Goal: Information Seeking & Learning: Find specific fact

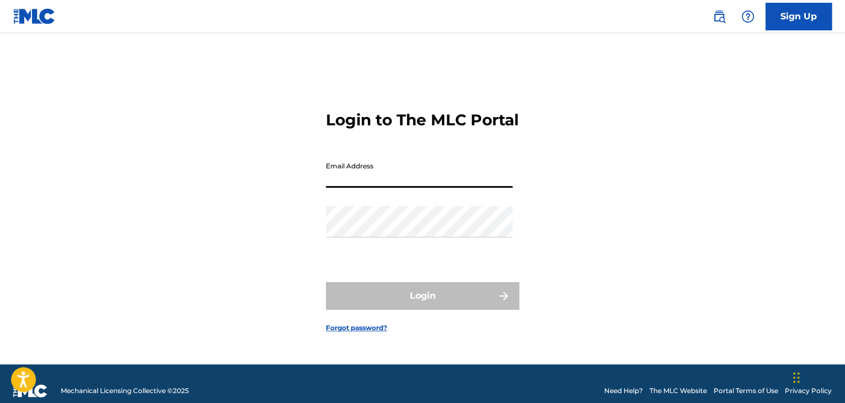
click at [355, 188] on input "Email Address" at bounding box center [419, 171] width 187 height 31
type input "[EMAIL_ADDRESS][DOMAIN_NAME]"
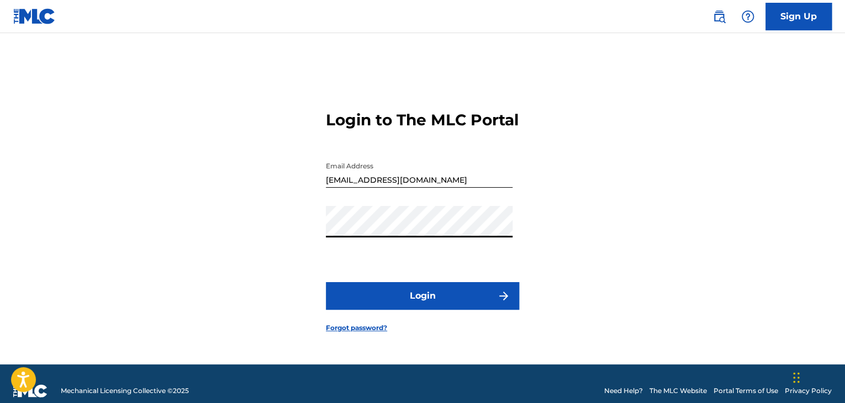
click at [404, 304] on button "Login" at bounding box center [422, 296] width 193 height 28
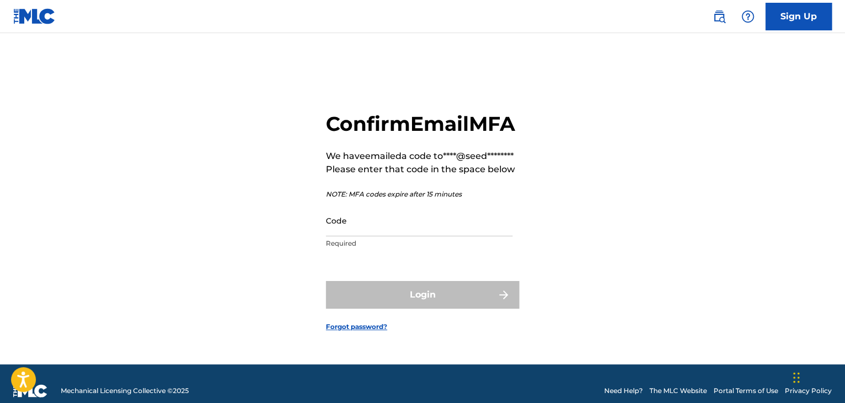
click at [420, 236] on input "Code" at bounding box center [419, 220] width 187 height 31
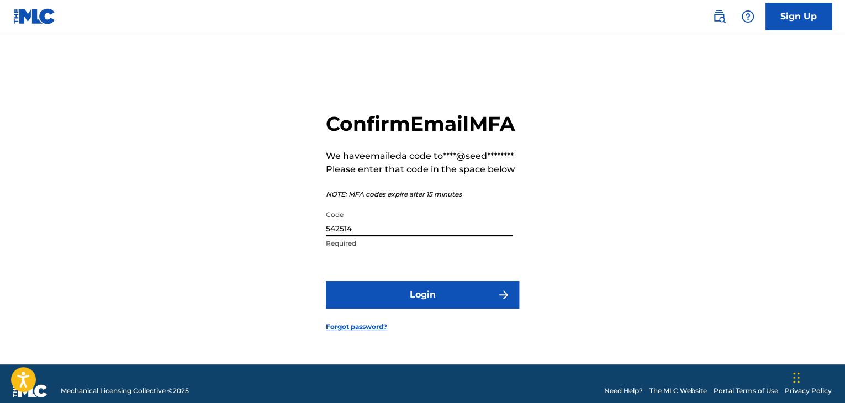
type input "542514"
click at [484, 309] on button "Login" at bounding box center [422, 295] width 193 height 28
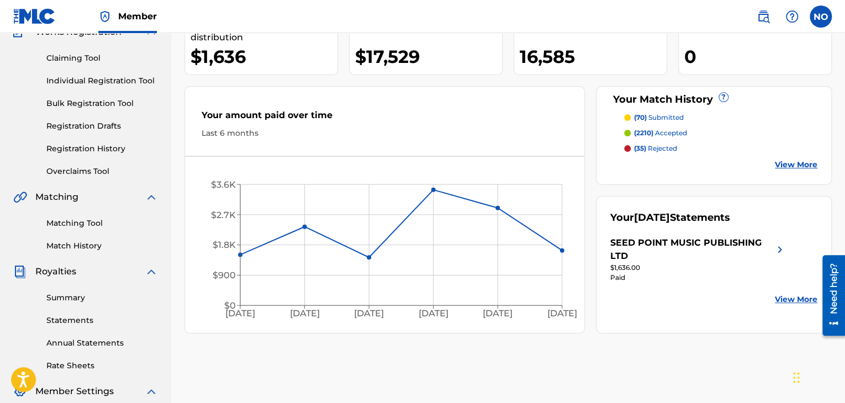
scroll to position [55, 0]
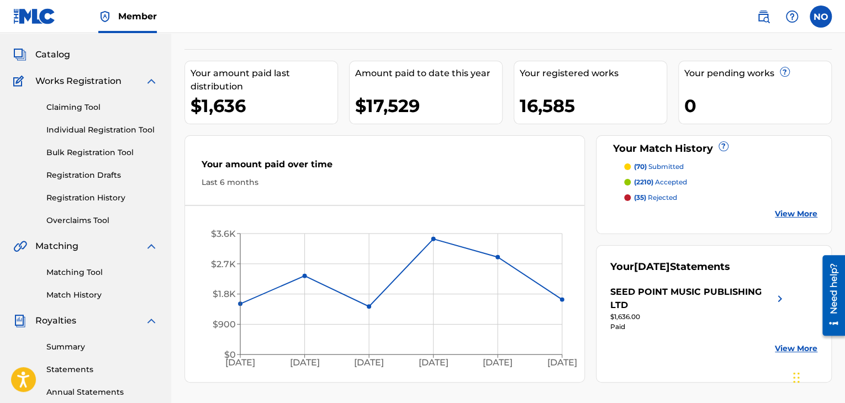
click at [86, 274] on link "Matching Tool" at bounding box center [102, 273] width 112 height 12
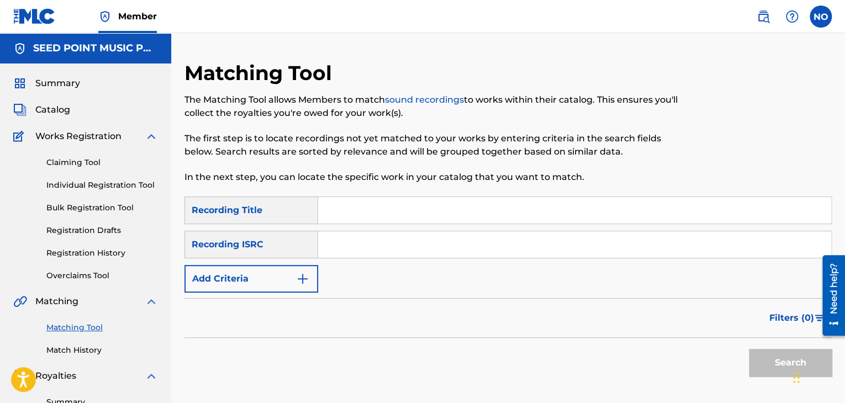
click at [309, 284] on img "Search Form" at bounding box center [302, 278] width 13 height 13
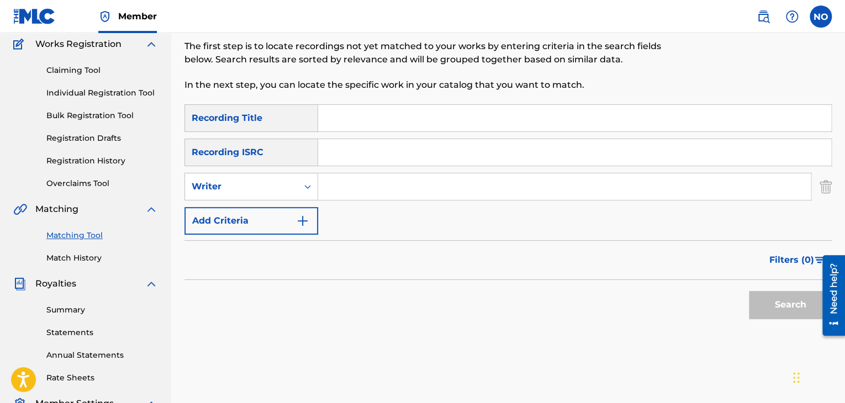
scroll to position [110, 0]
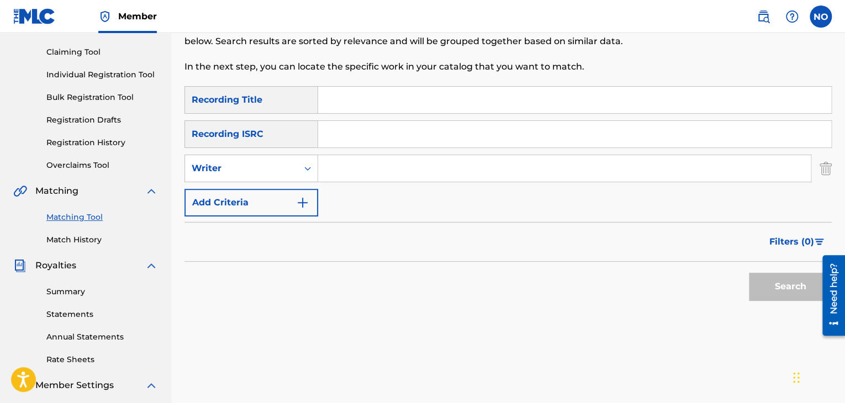
click at [80, 240] on link "Match History" at bounding box center [102, 240] width 112 height 12
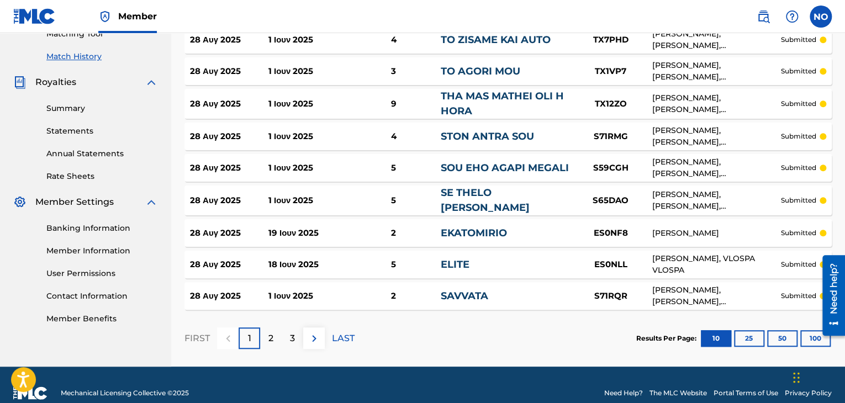
scroll to position [294, 0]
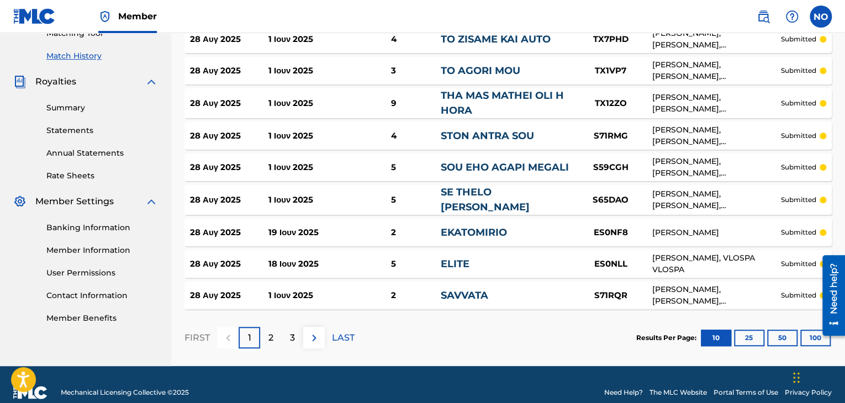
click at [270, 331] on p "2" at bounding box center [270, 337] width 5 height 13
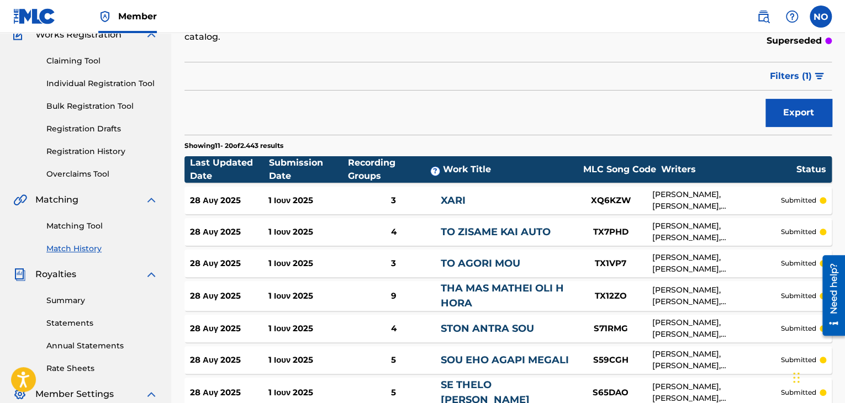
scroll to position [73, 0]
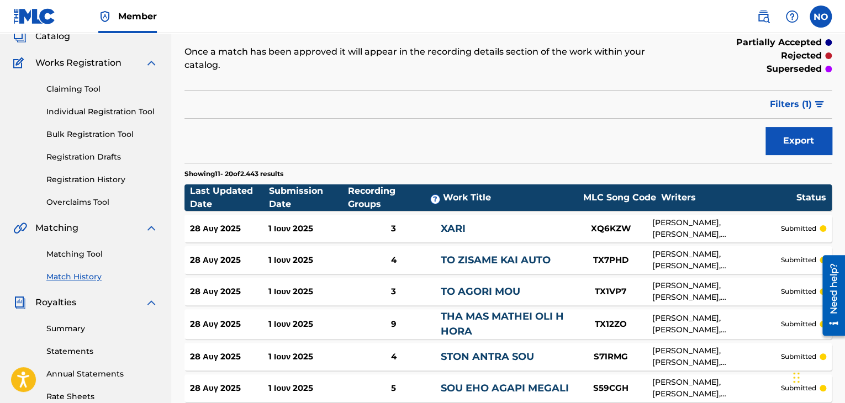
click at [66, 253] on link "Matching Tool" at bounding box center [102, 255] width 112 height 12
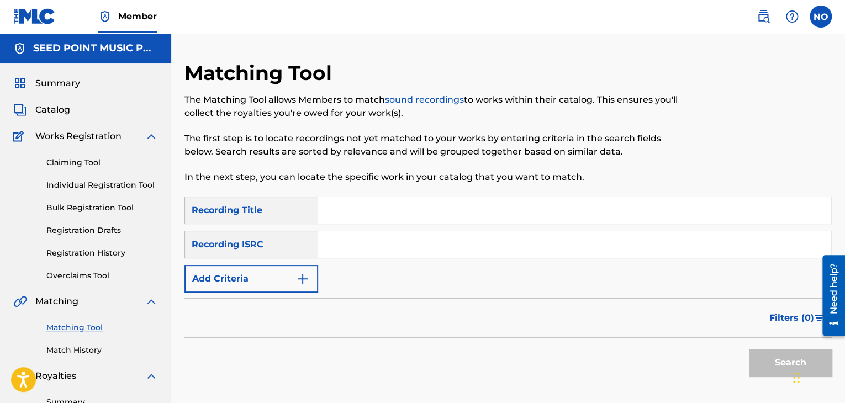
click at [252, 278] on button "Add Criteria" at bounding box center [252, 279] width 134 height 28
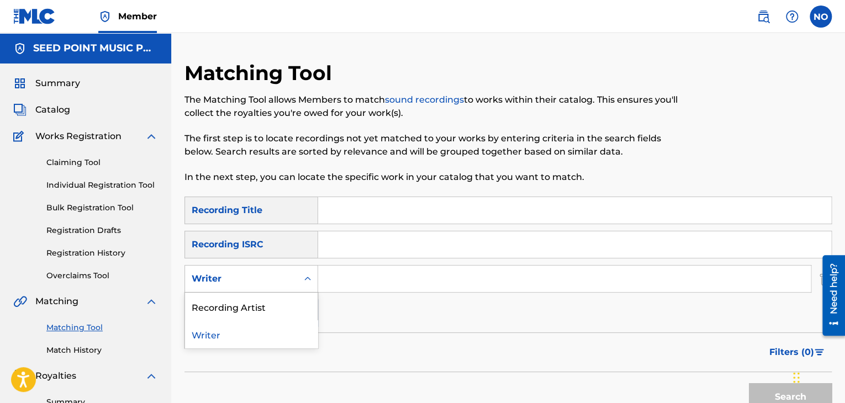
click at [313, 278] on icon "Search Form" at bounding box center [307, 278] width 11 height 11
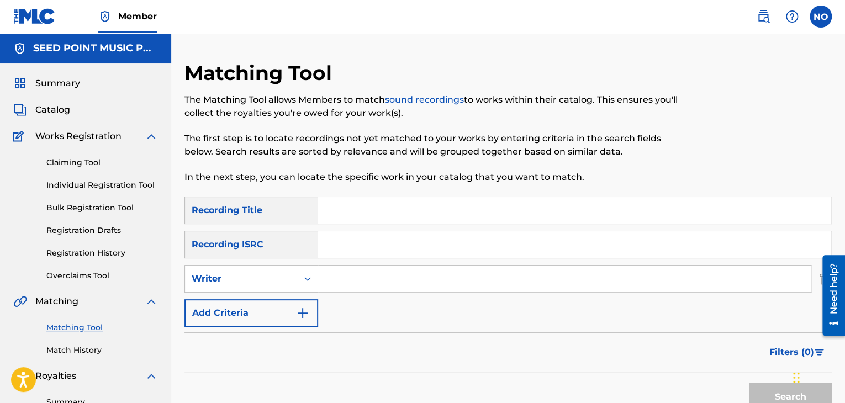
click at [313, 278] on icon "Search Form" at bounding box center [307, 278] width 11 height 11
click at [349, 271] on input "Search Form" at bounding box center [564, 279] width 493 height 27
click at [58, 111] on span "Catalog" at bounding box center [52, 109] width 35 height 13
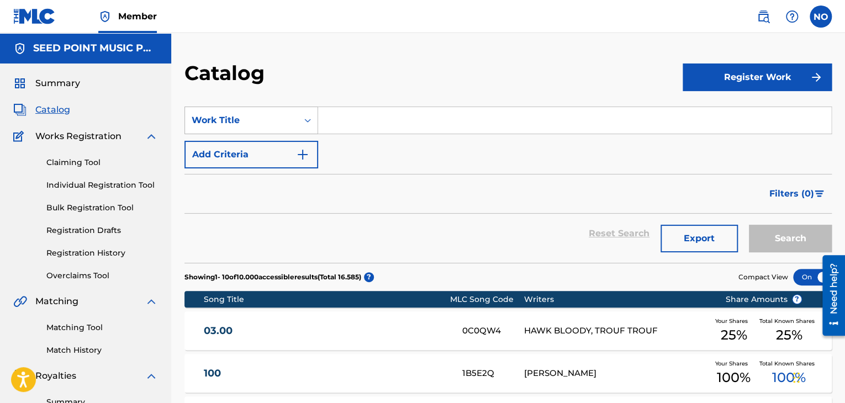
click at [314, 128] on div "Search Form" at bounding box center [308, 120] width 20 height 20
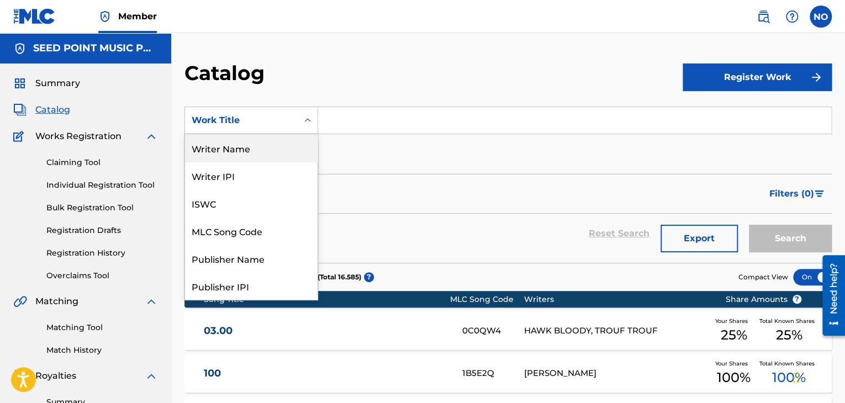
drag, startPoint x: 236, startPoint y: 155, endPoint x: 300, endPoint y: 135, distance: 66.7
click at [239, 155] on div "Writer Name" at bounding box center [251, 148] width 133 height 28
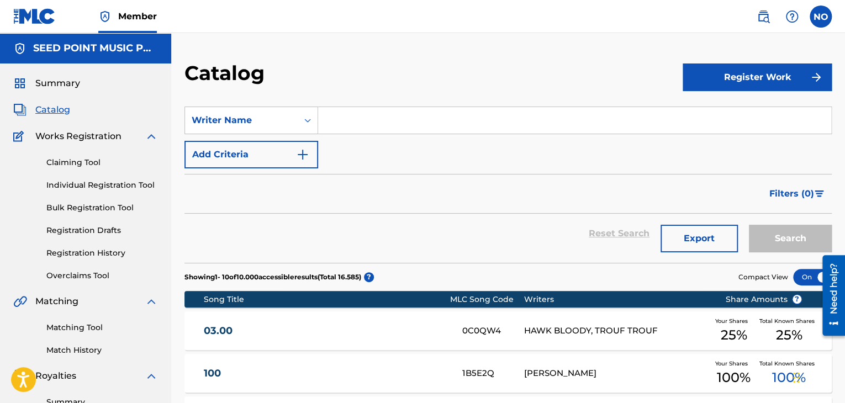
click at [343, 113] on input "Search Form" at bounding box center [574, 120] width 513 height 27
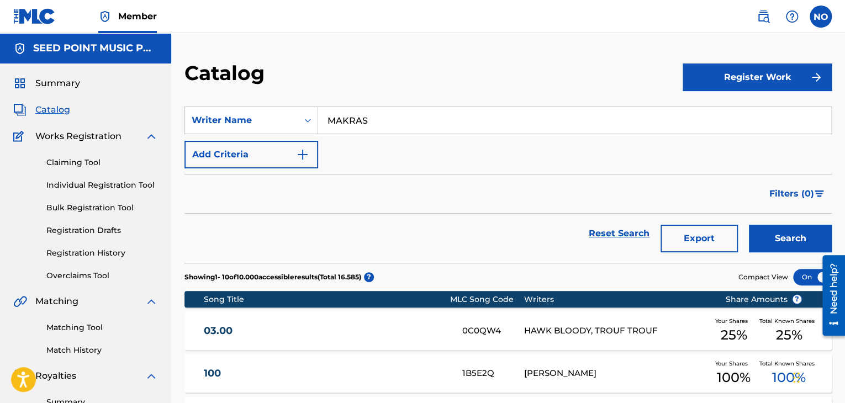
type input "MAKRAS"
click at [787, 243] on button "Search" at bounding box center [790, 239] width 83 height 28
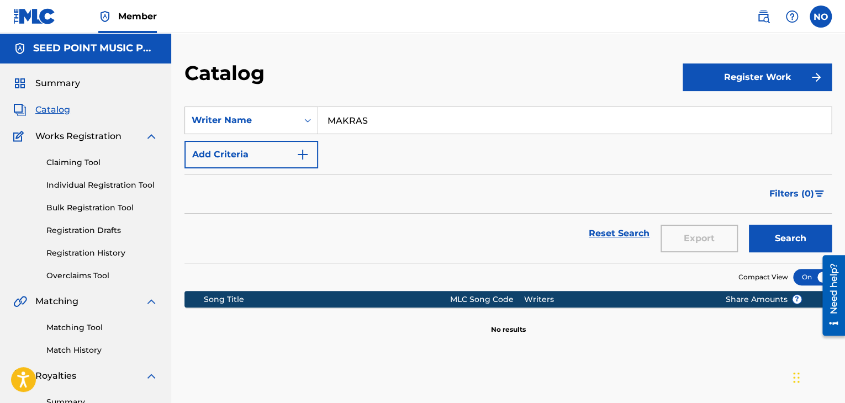
click at [419, 122] on input "MAKRAS" at bounding box center [574, 120] width 513 height 27
drag, startPoint x: 408, startPoint y: 122, endPoint x: 308, endPoint y: 135, distance: 100.2
click at [308, 135] on div "SearchWithCriteriaf78e30c9-316a-455c-9004-dcbbff9ec7d0 Writer Name [PERSON_NAME…" at bounding box center [508, 138] width 647 height 62
click at [779, 236] on button "Search" at bounding box center [790, 239] width 83 height 28
click at [508, 103] on section "SearchWithCriteriaf78e30c9-316a-455c-9004-dcbbff9ec7d0 Writer Name KAKAOSAIOS A…" at bounding box center [508, 178] width 647 height 170
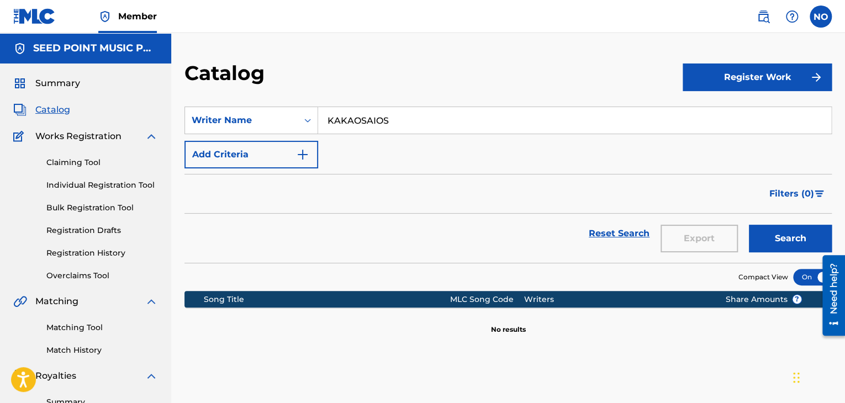
click at [354, 118] on input "KAKAOSAIOS" at bounding box center [574, 120] width 513 height 27
type input "KAKOSAIOS"
click at [803, 235] on button "Search" at bounding box center [790, 239] width 83 height 28
drag, startPoint x: 408, startPoint y: 124, endPoint x: 297, endPoint y: 131, distance: 111.3
click at [297, 131] on div "SearchWithCriteriaf78e30c9-316a-455c-9004-dcbbff9ec7d0 Writer Name [PERSON_NAME]" at bounding box center [508, 121] width 647 height 28
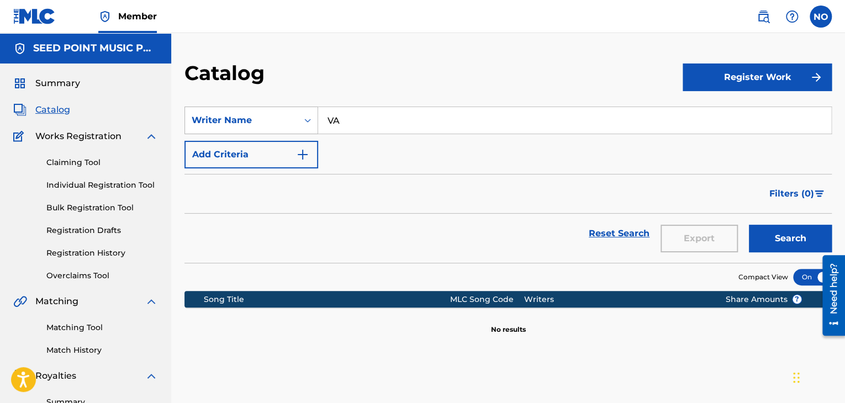
type input "V"
type input "TRANNOS"
click at [787, 233] on button "Search" at bounding box center [790, 239] width 83 height 28
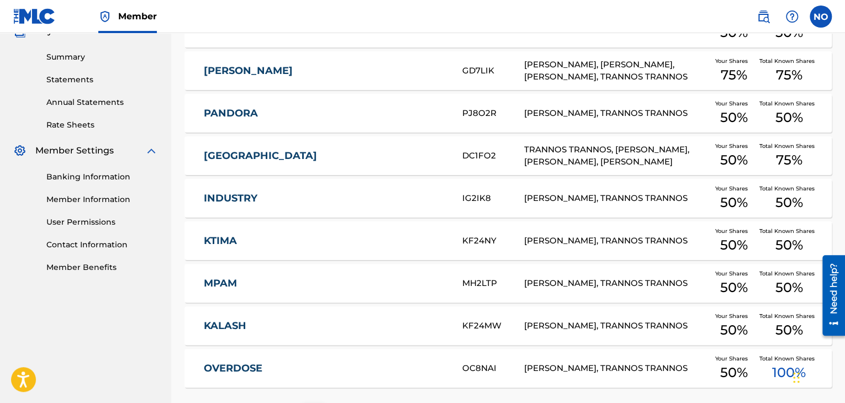
scroll to position [387, 0]
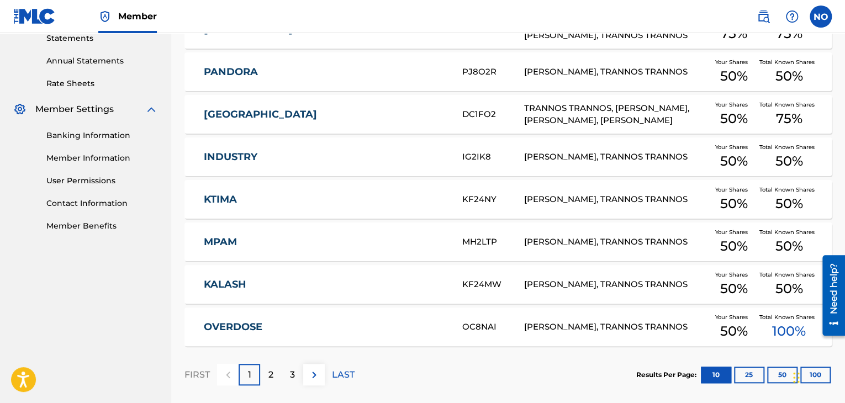
click at [778, 328] on span "100 %" at bounding box center [789, 331] width 34 height 20
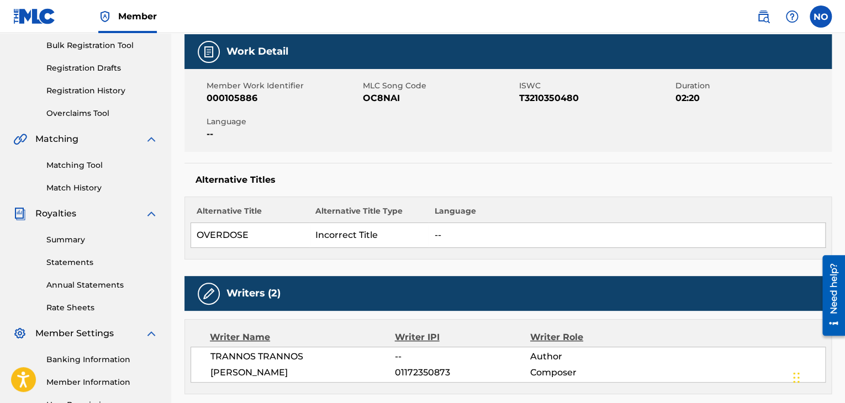
scroll to position [110, 0]
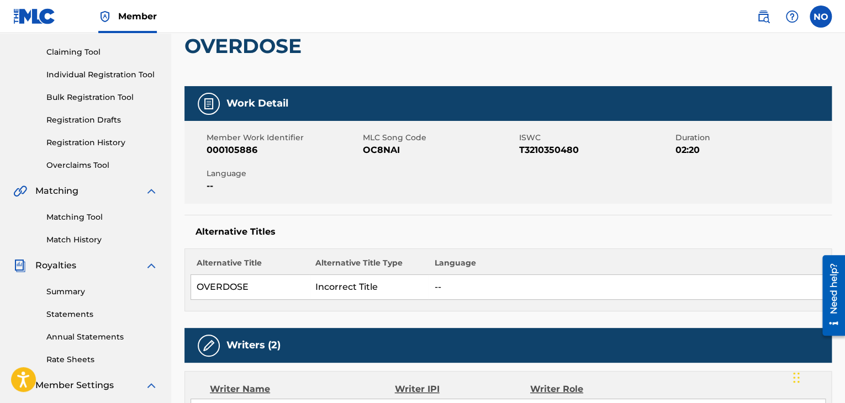
click at [206, 107] on img at bounding box center [208, 103] width 13 height 13
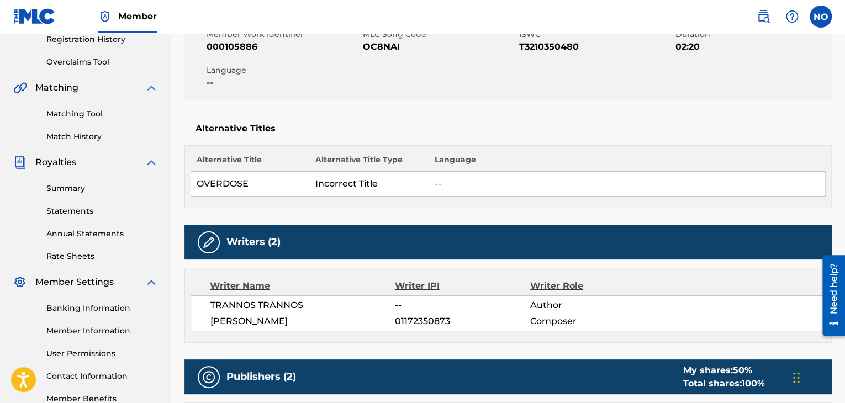
scroll to position [221, 0]
